Goal: Complete application form

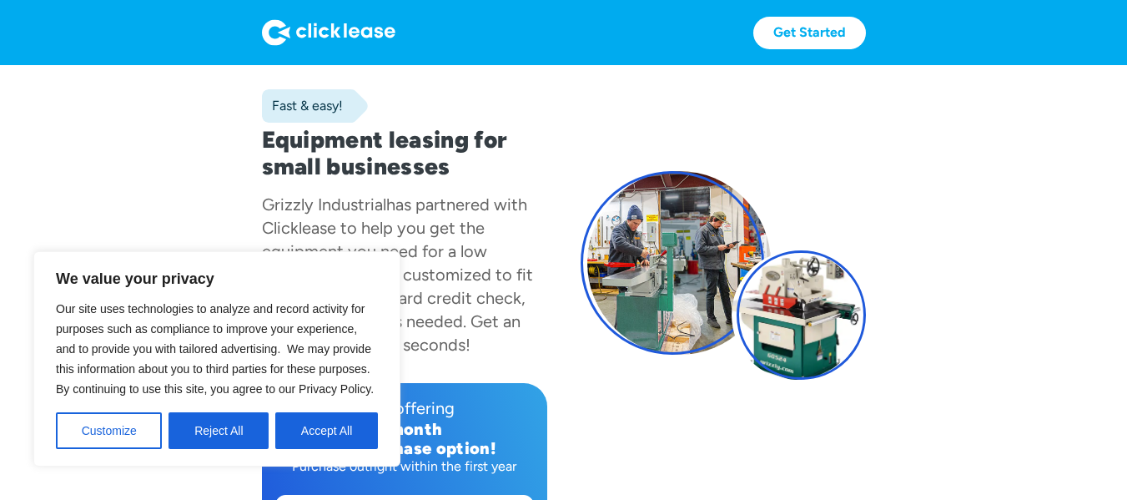
scroll to position [97, 0]
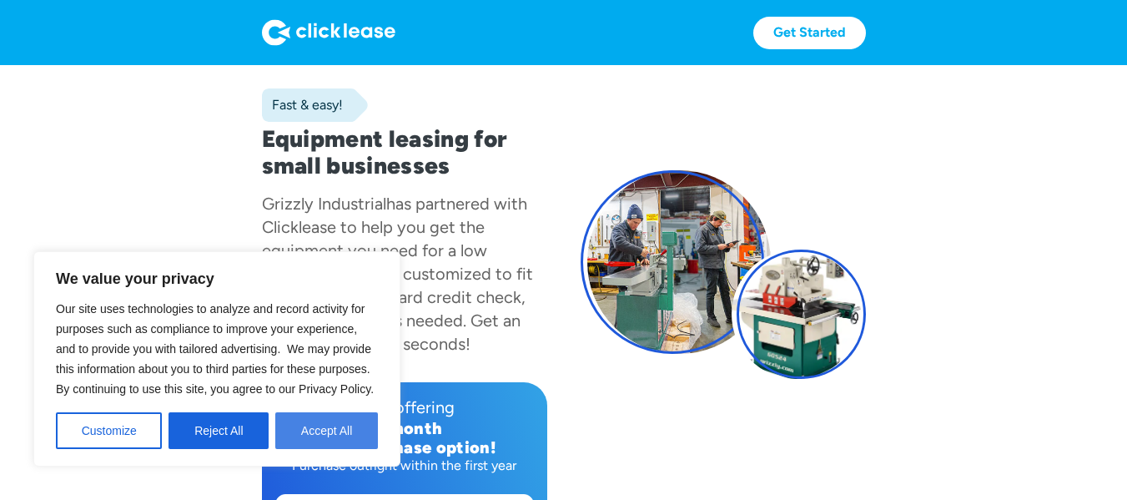
click at [294, 420] on button "Accept All" at bounding box center [326, 430] width 103 height 37
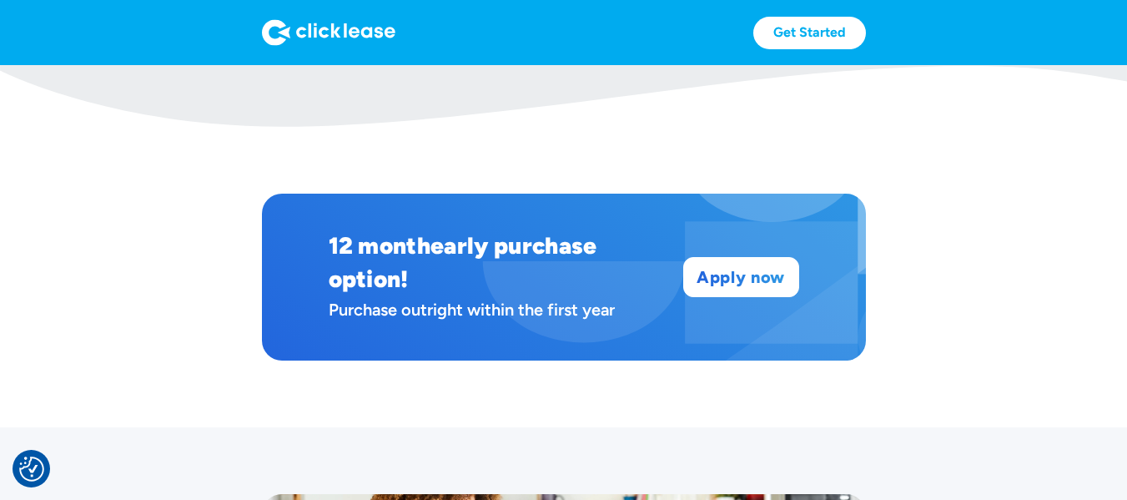
scroll to position [1010, 0]
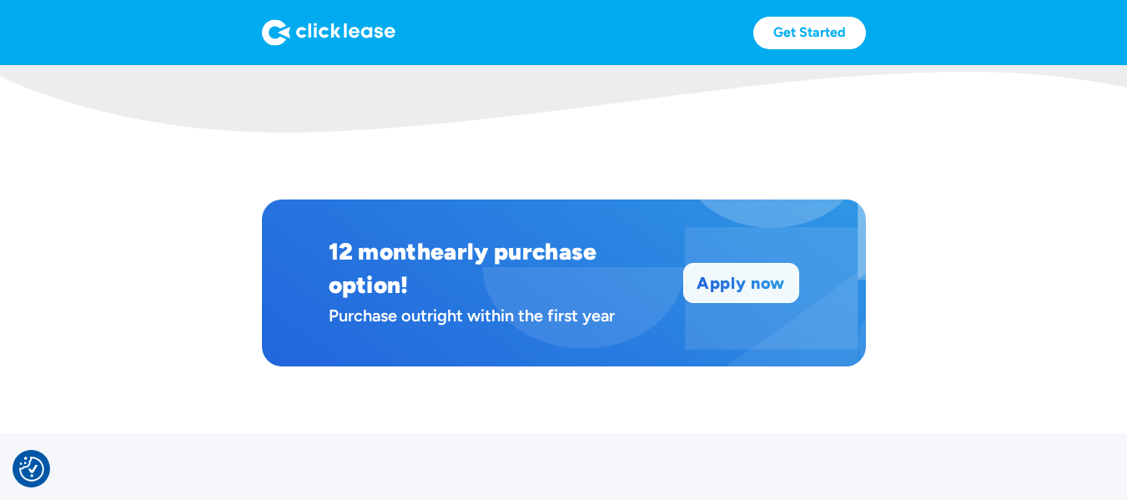
click at [722, 279] on link "Apply now" at bounding box center [741, 283] width 114 height 38
